Goal: Task Accomplishment & Management: Manage account settings

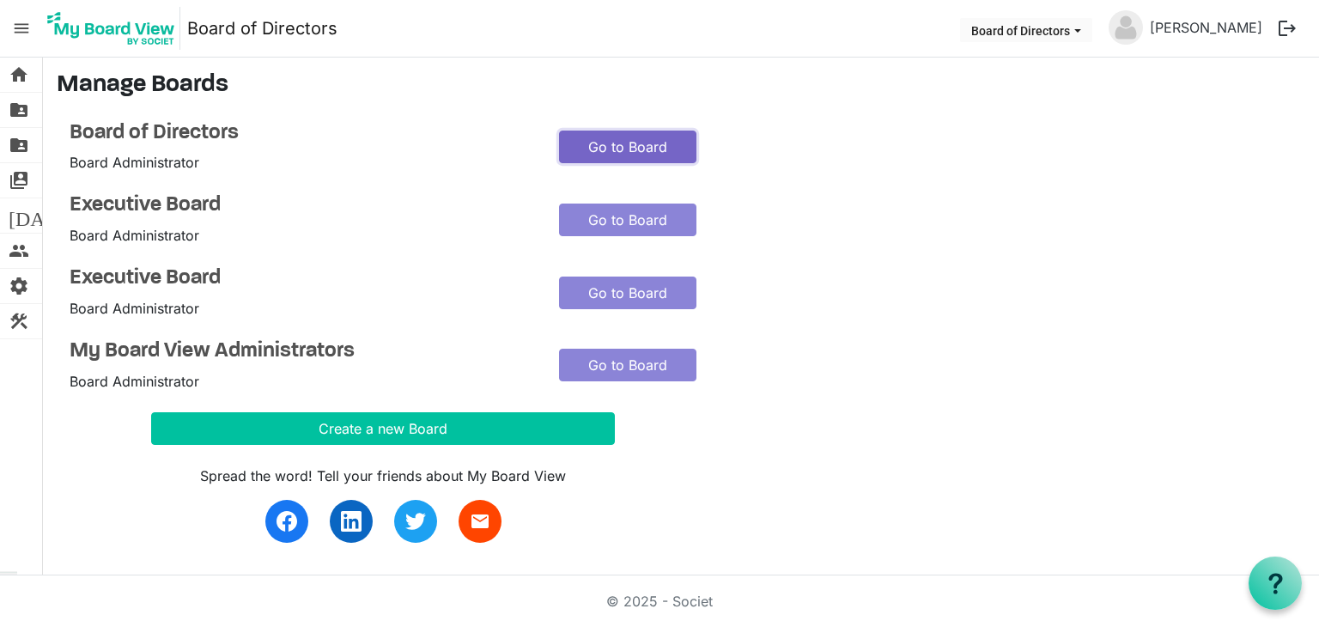
click at [579, 144] on link "Go to Board" at bounding box center [627, 146] width 137 height 33
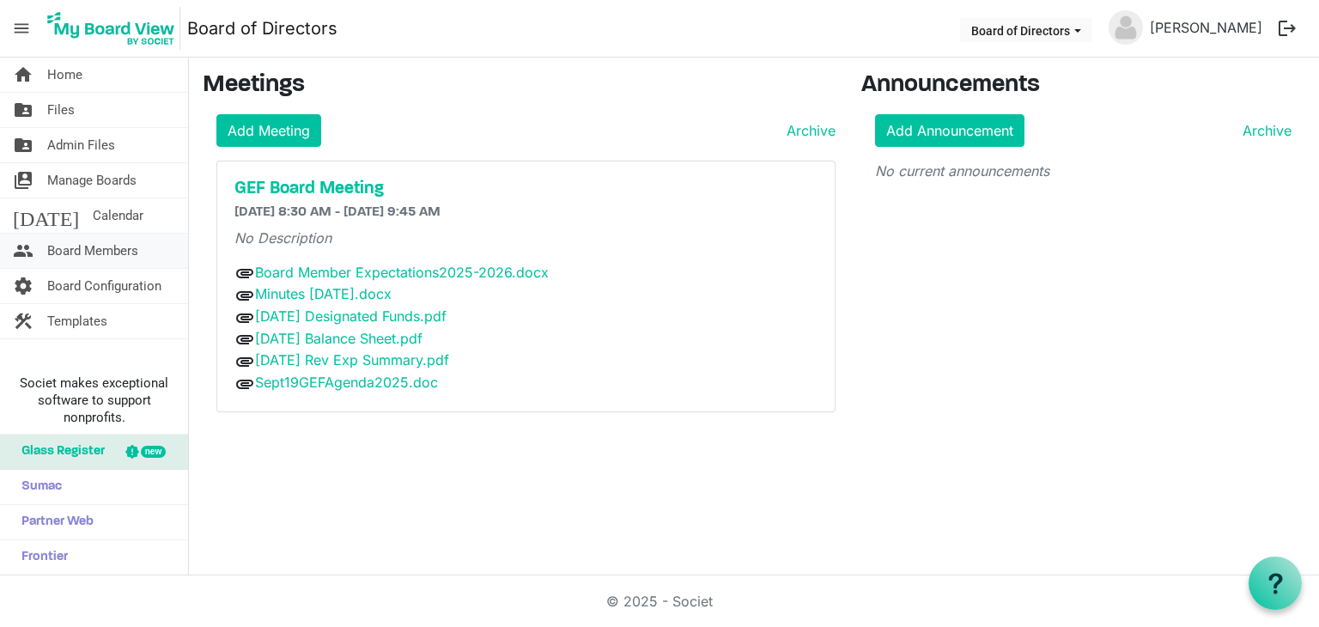
click at [76, 248] on span "Board Members" at bounding box center [92, 250] width 91 height 34
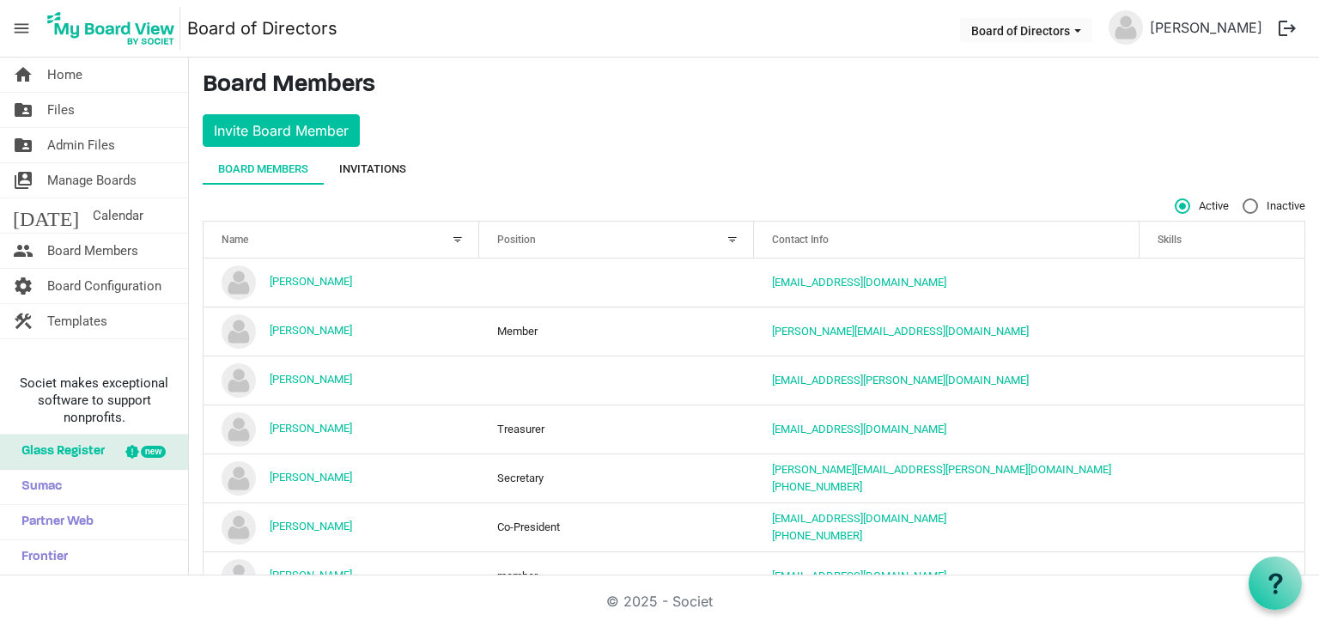
click at [370, 162] on div "Invitations" at bounding box center [372, 169] width 67 height 17
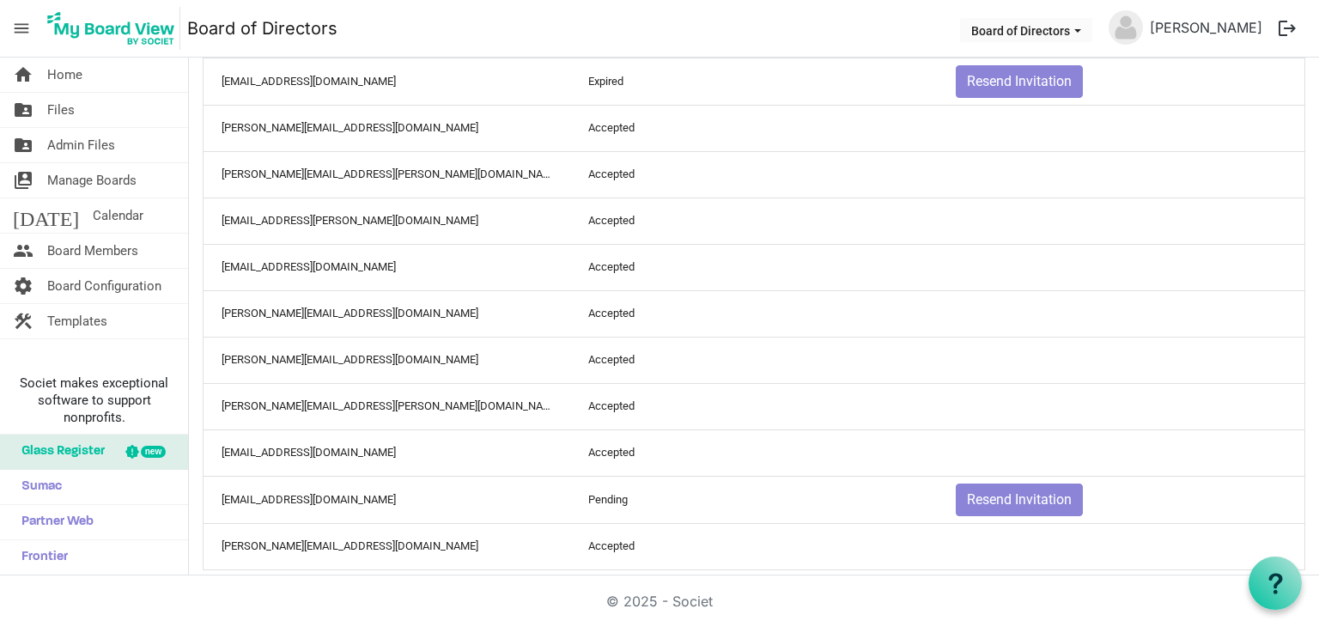
scroll to position [1778, 0]
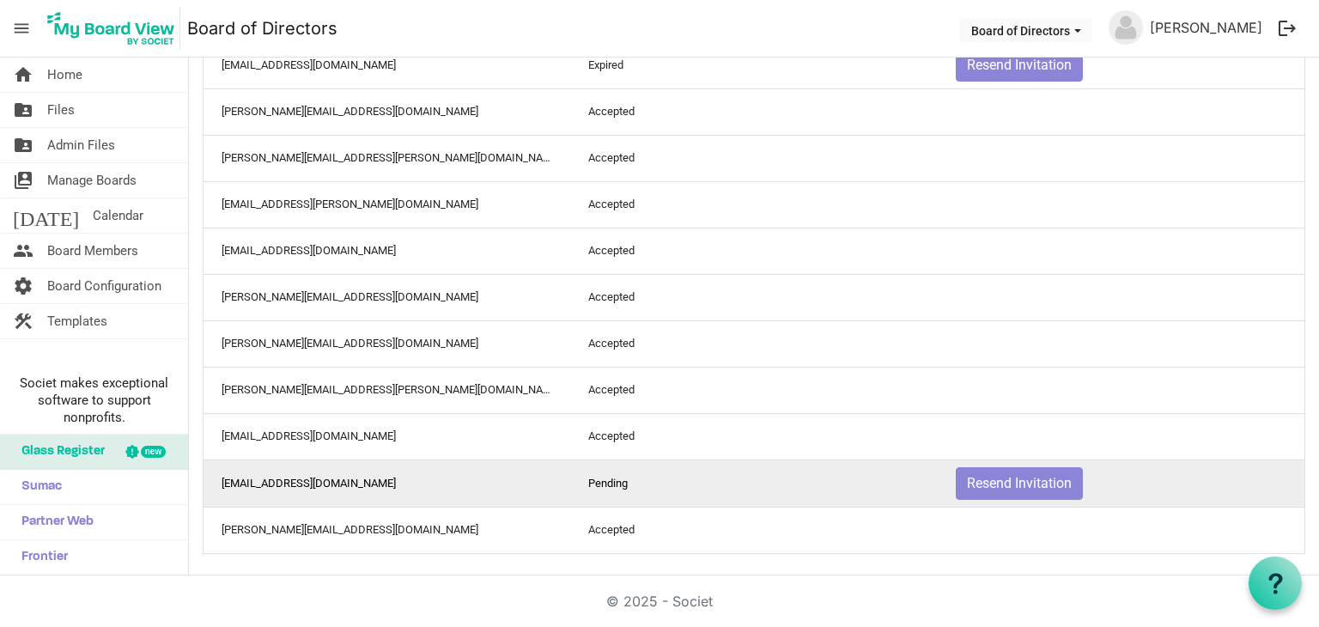
click at [315, 475] on td "sgriggs6@gmail.com" at bounding box center [386, 482] width 367 height 47
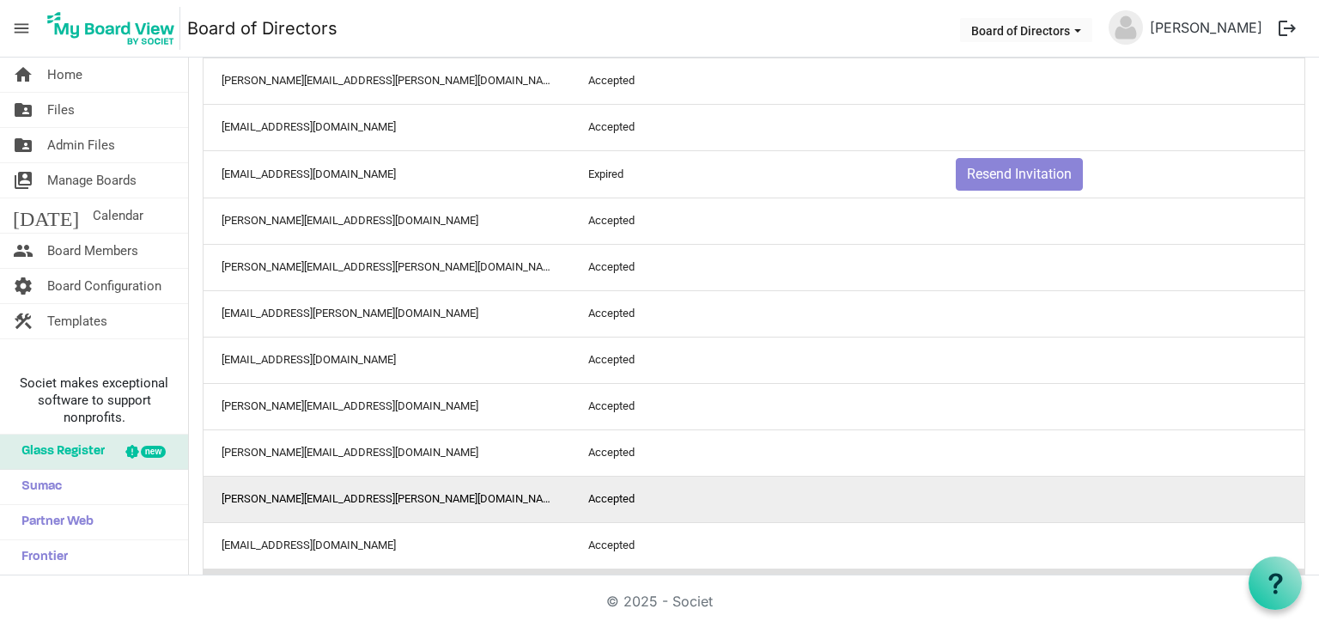
scroll to position [1520, 0]
